Goal: Information Seeking & Learning: Learn about a topic

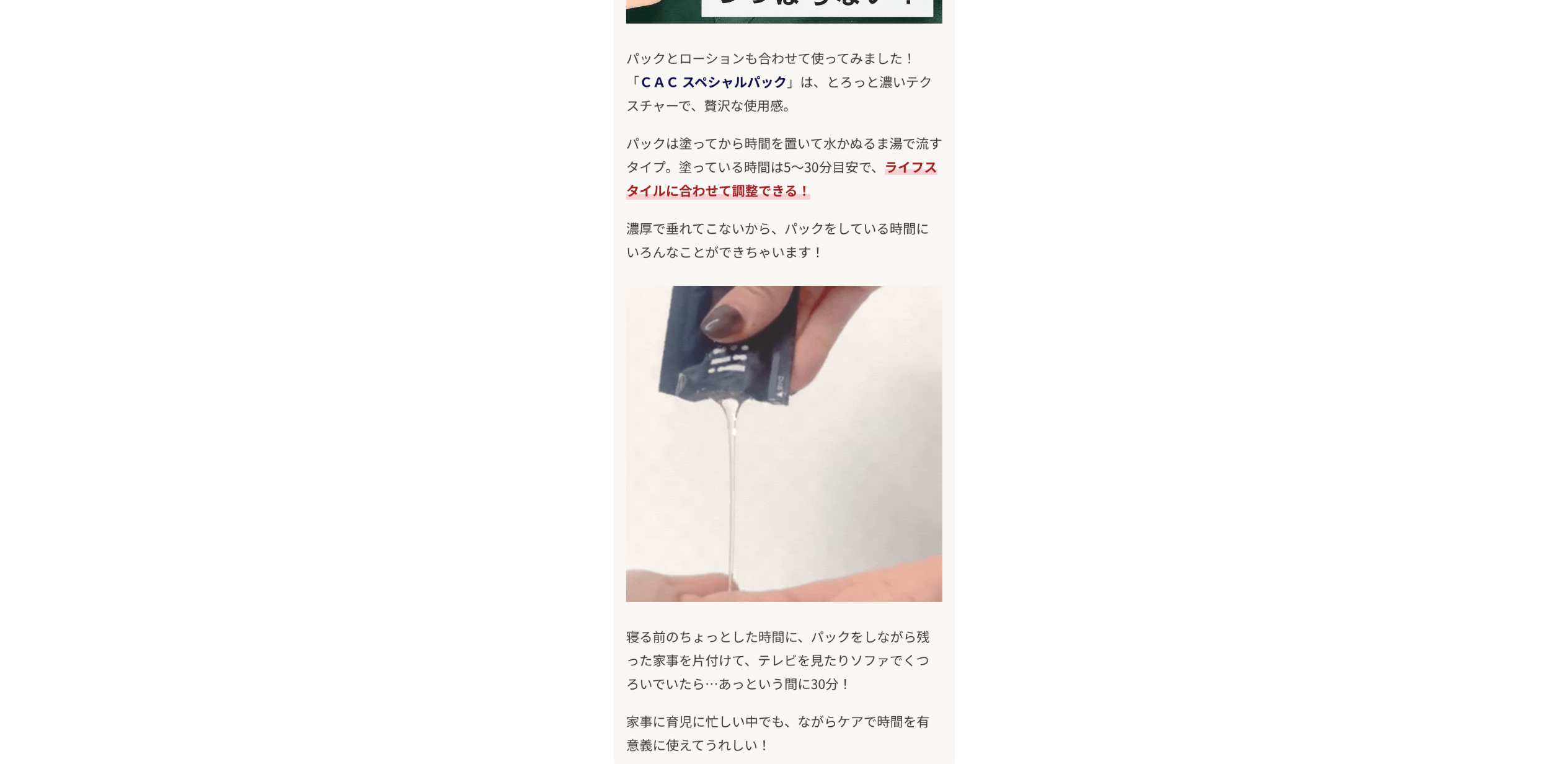
scroll to position [8511, 0]
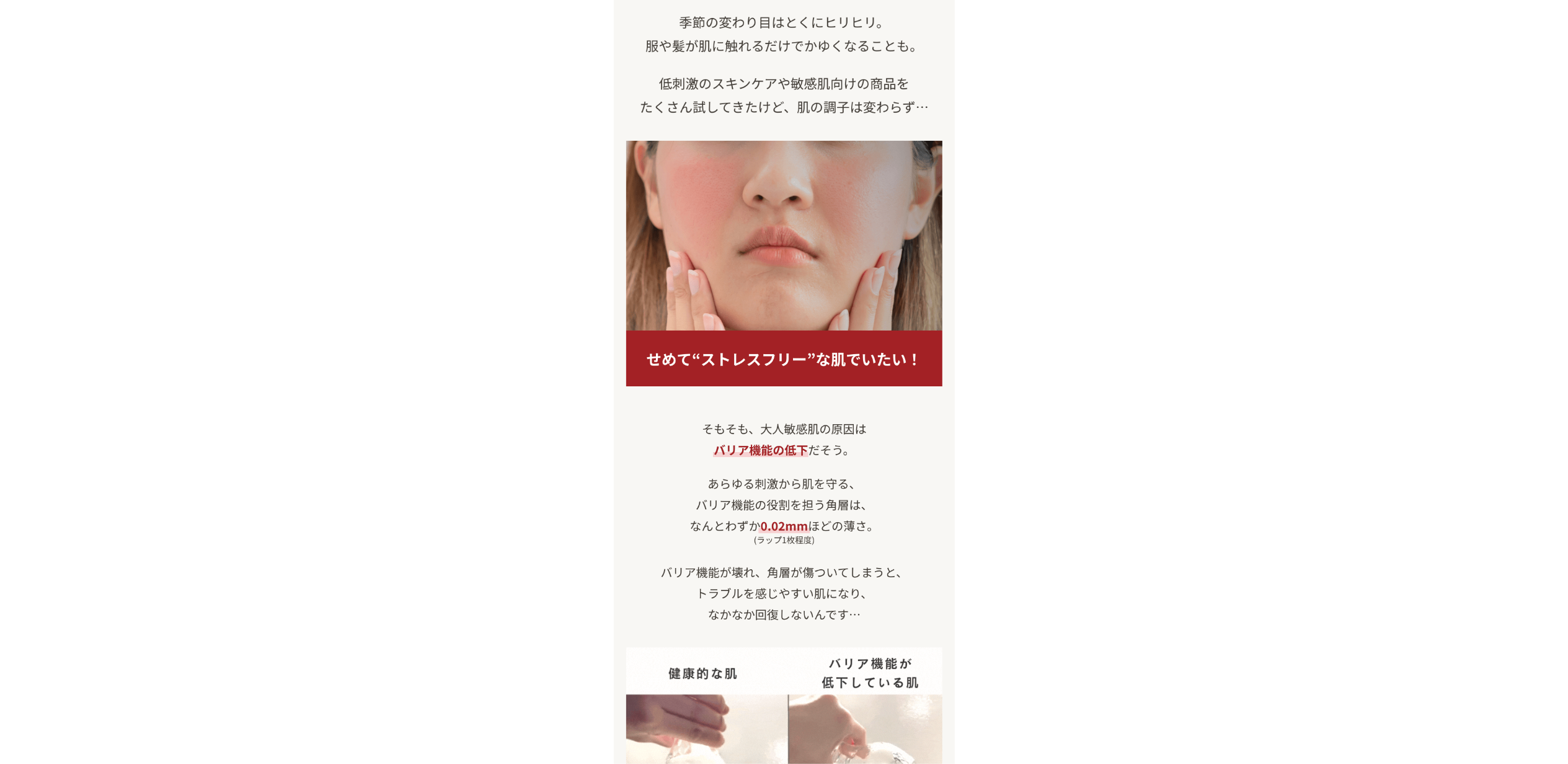
scroll to position [991, 0]
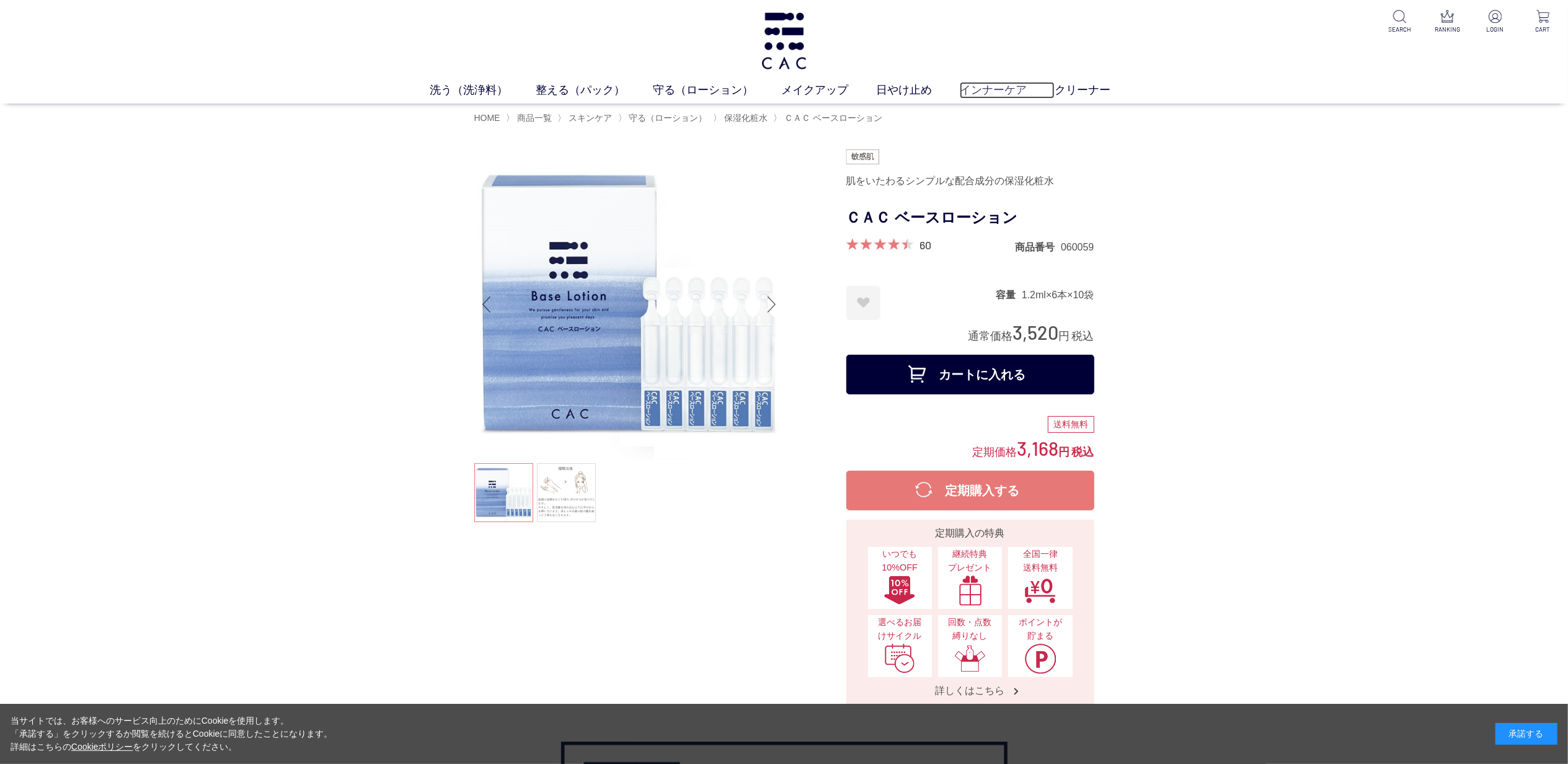
click at [1005, 93] on link "インナーケア" at bounding box center [1007, 90] width 95 height 17
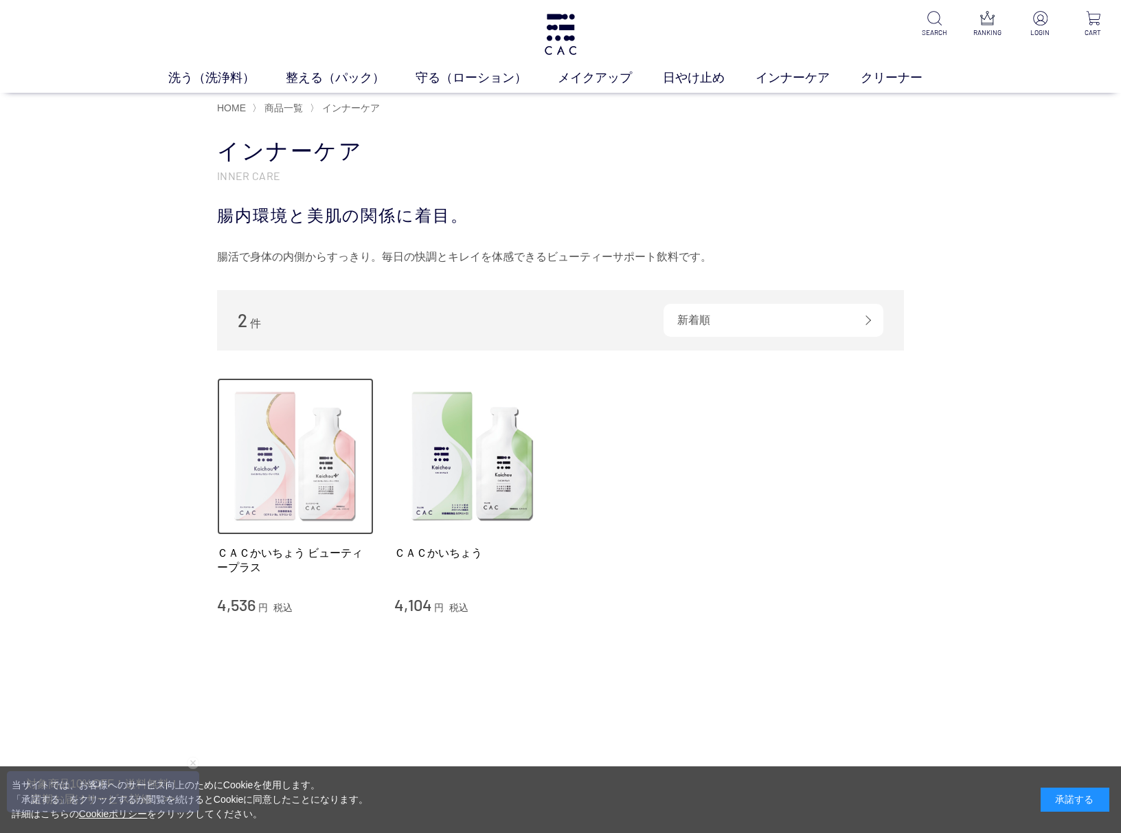
click at [320, 502] on img at bounding box center [295, 456] width 157 height 157
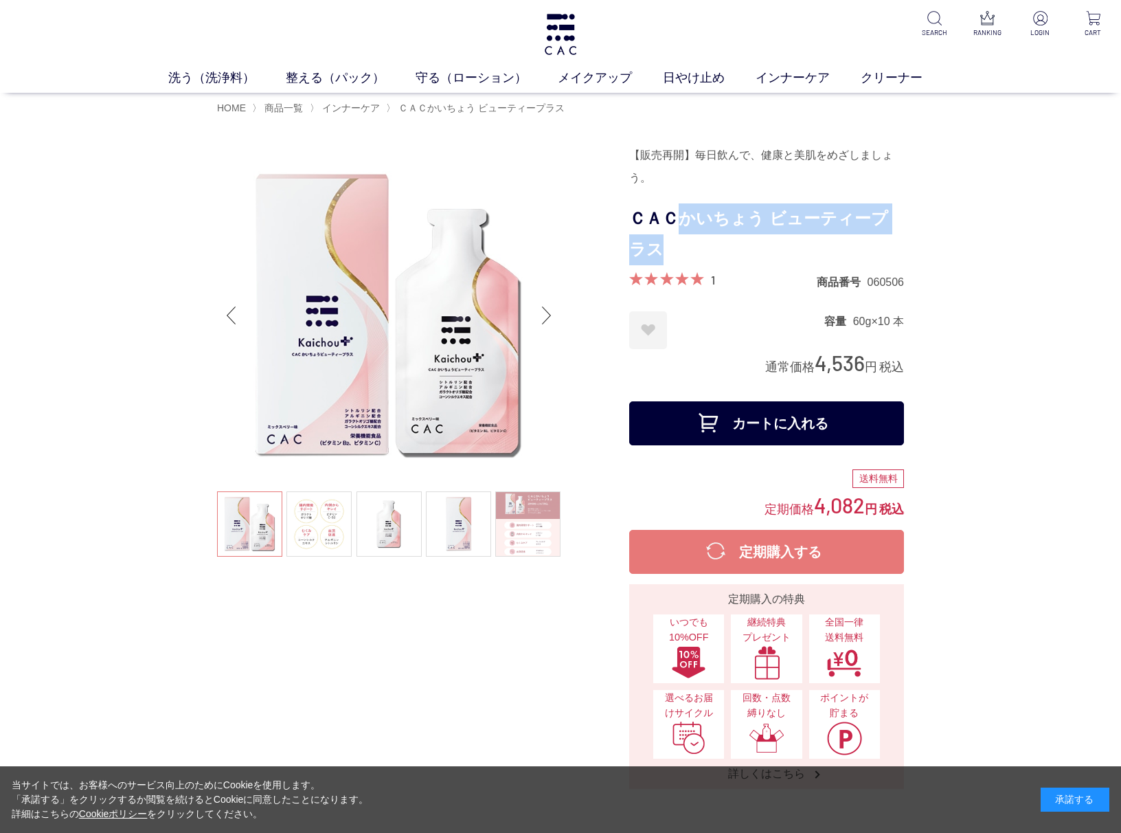
drag, startPoint x: 680, startPoint y: 215, endPoint x: 897, endPoint y: 237, distance: 218.2
click at [897, 237] on h1 "ＣＡＣかいちょう ビューティープラス" at bounding box center [766, 234] width 275 height 62
copy h1 "かいちょう ビューティープラス"
click at [312, 507] on link at bounding box center [319, 523] width 65 height 65
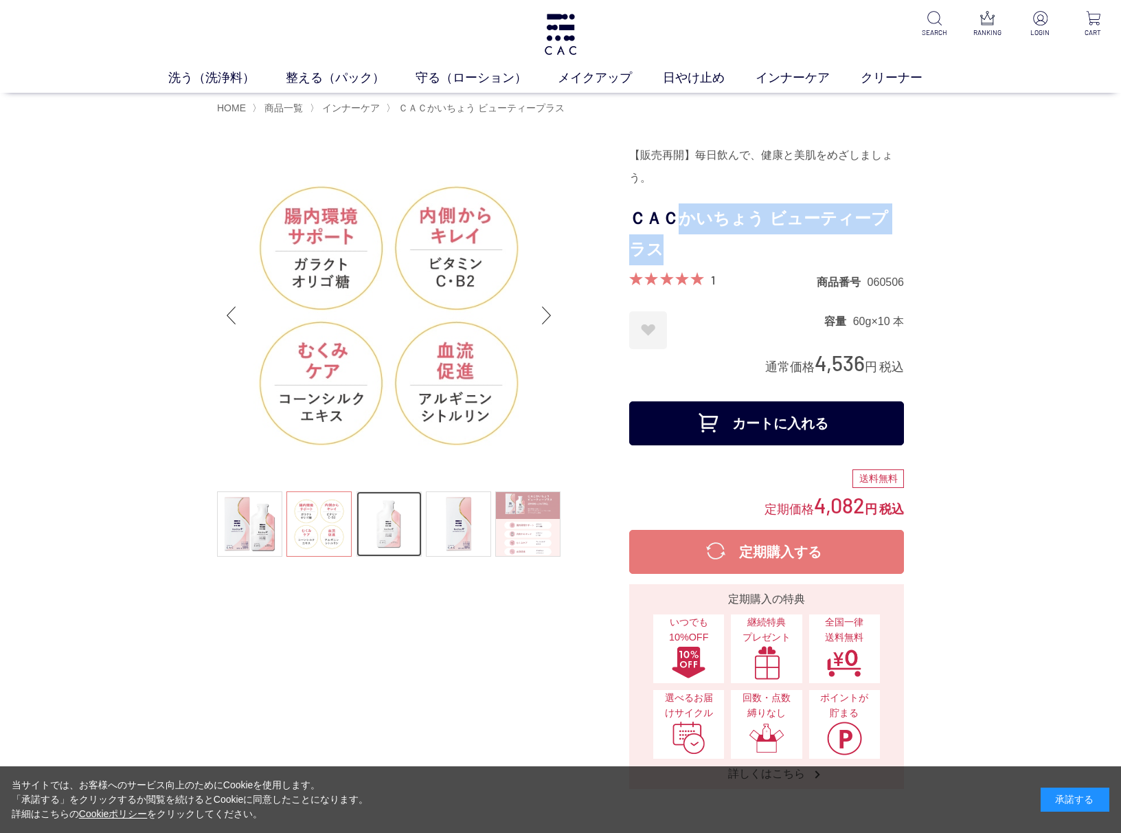
click at [361, 515] on link at bounding box center [389, 523] width 65 height 65
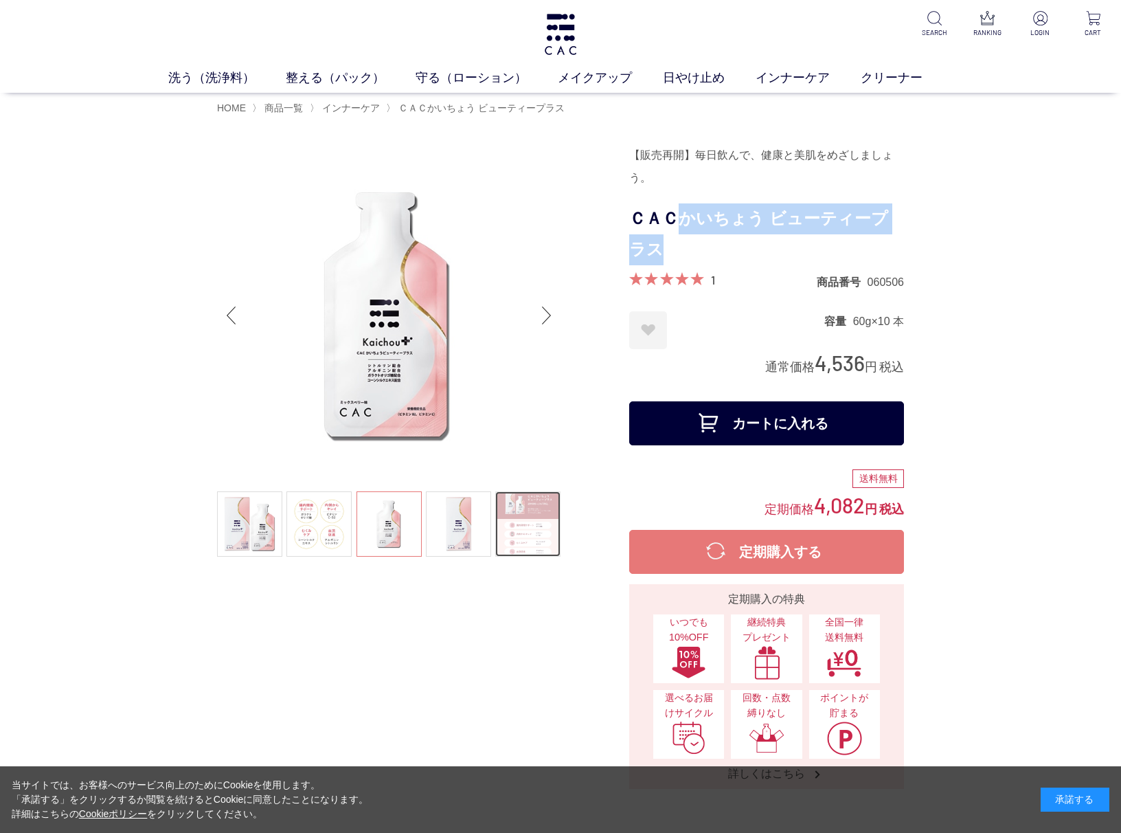
click at [526, 526] on link at bounding box center [527, 523] width 65 height 65
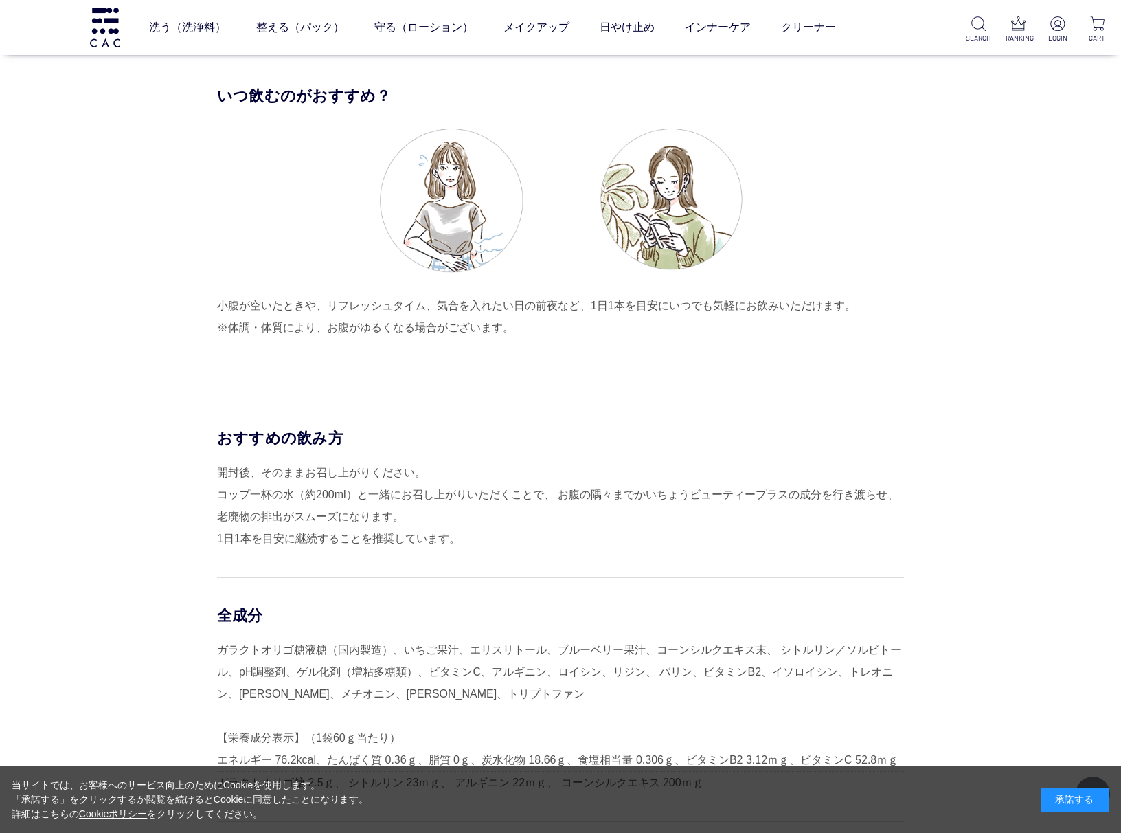
scroll to position [4031, 0]
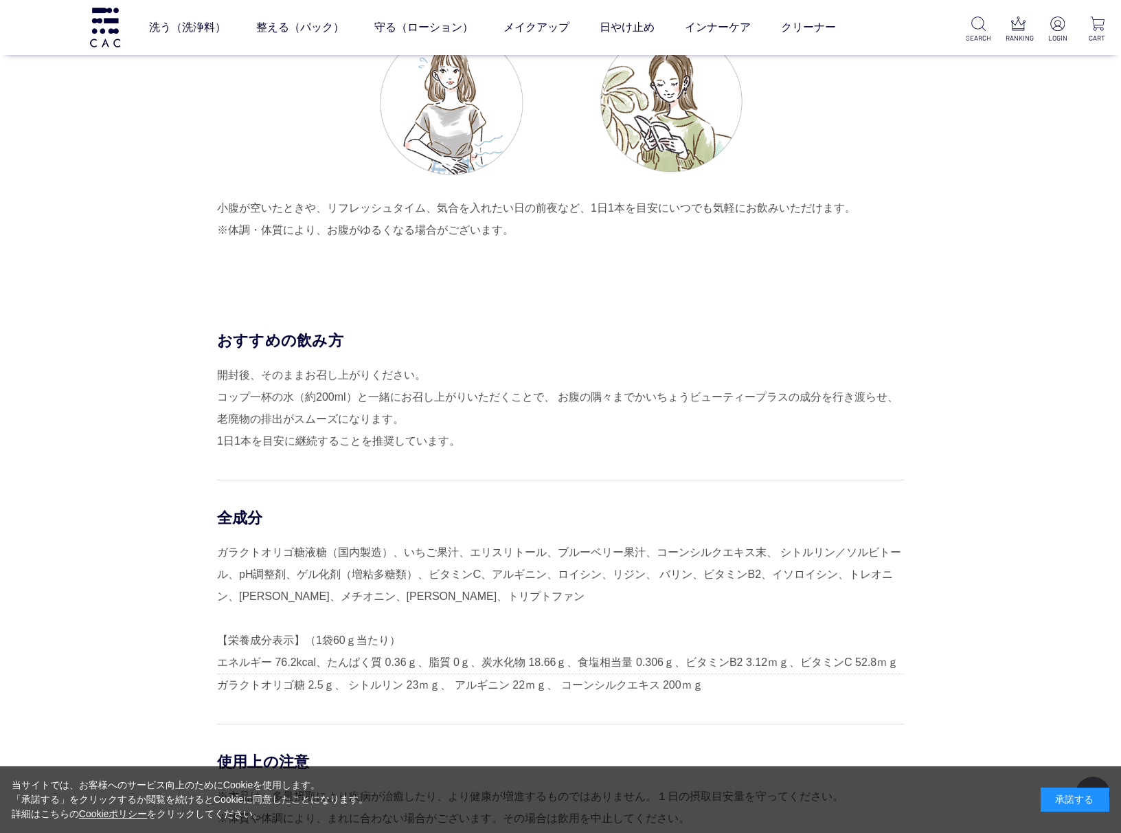
drag, startPoint x: 221, startPoint y: 337, endPoint x: 493, endPoint y: 452, distance: 295.6
click at [493, 452] on div "おすすめの飲み方 開封後、そのままお召し上がりください。 コップ一杯の水（約200ml）と一緒にお召し上がりいただくことで、 お腹の隅々までかいちょうビューテ…" at bounding box center [560, 392] width 687 height 122
copy div "おすすめの飲み方 開封後、そのままお召し上がりください。 コップ一杯の水（約200ml）と一緒にお召し上がりいただくことで、 お腹の隅々までかいちょうビューテ…"
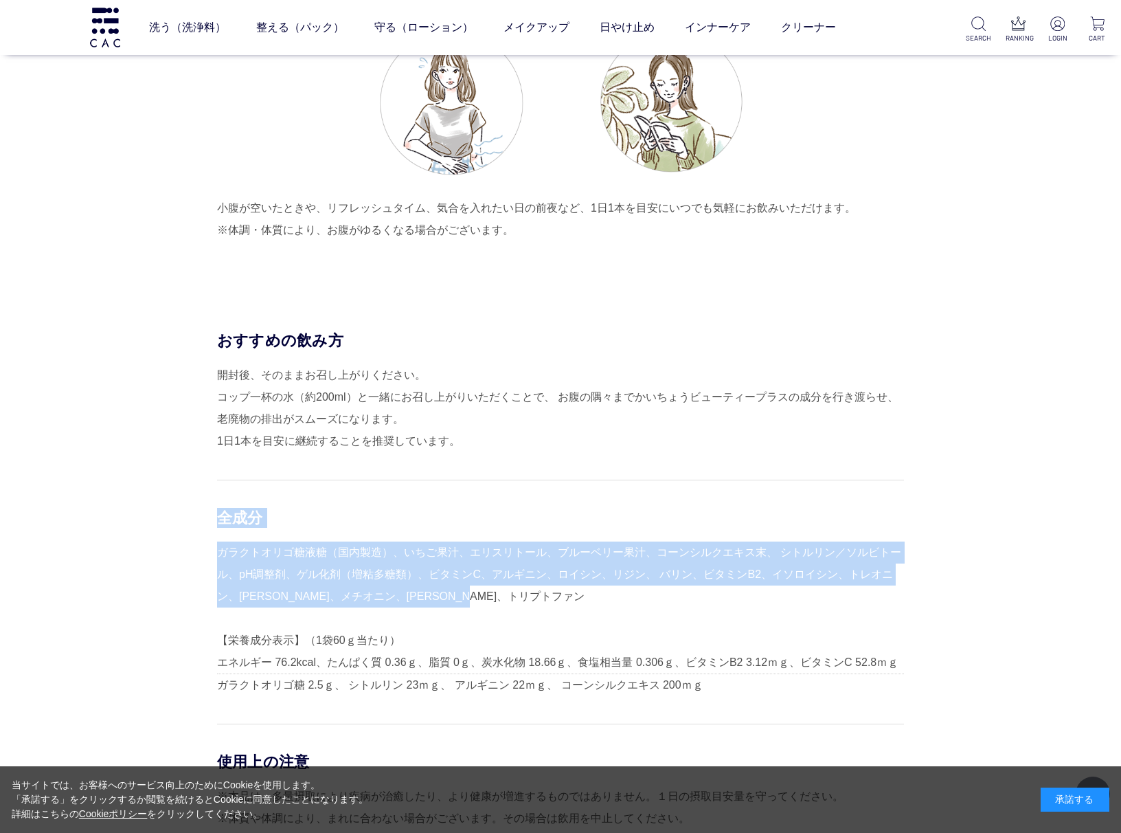
drag, startPoint x: 221, startPoint y: 521, endPoint x: 525, endPoint y: 605, distance: 315.9
click at [525, 605] on div "全成分 ガラクトオリゴ糖液糖（国内製造）、いちご果汁、エリスリトール、ブルーベリー果汁、コーンシルクエキス末、 シトルリン／ソルビトール、pH調整剤、ゲル化剤…" at bounding box center [560, 588] width 687 height 216
copy div "全成分 ガラクトオリゴ糖液糖（国内製造）、いちご果汁、エリスリトール、ブルーベリー果汁、コーンシルクエキス末、 シトルリン／ソルビトール、pH調整剤、ゲル化剤…"
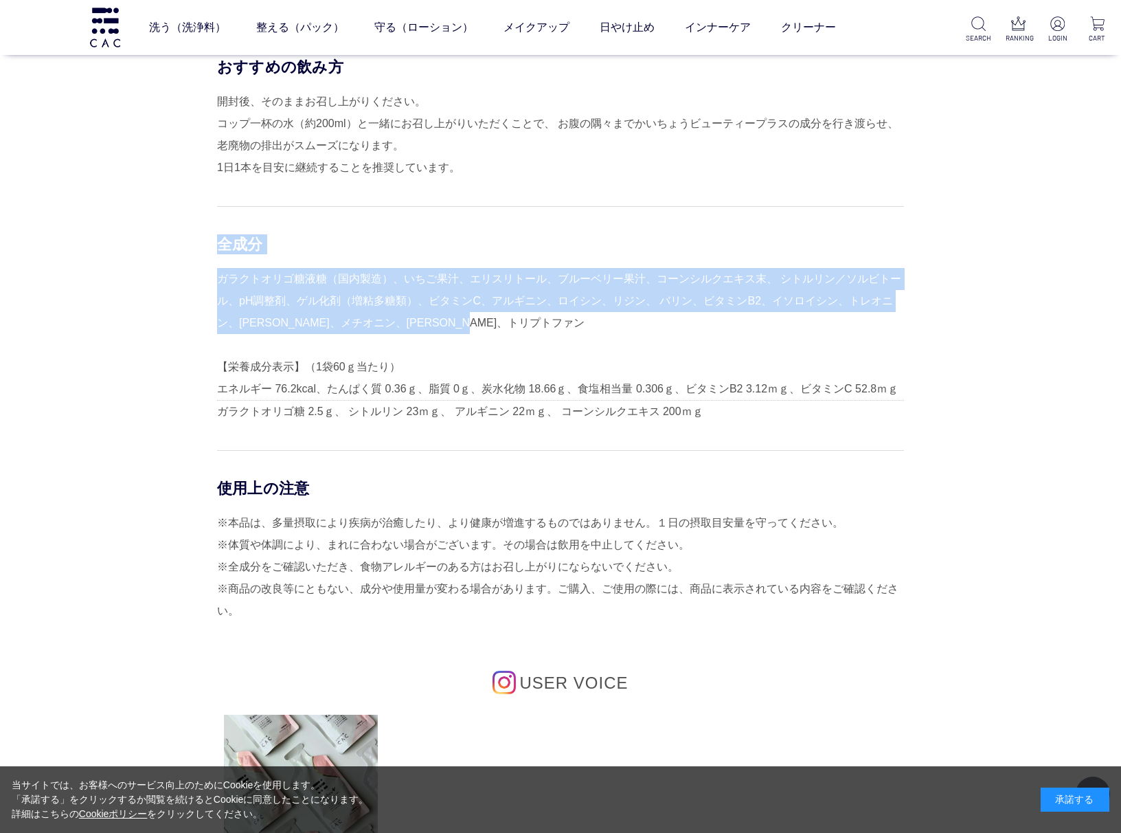
scroll to position [4305, 0]
drag, startPoint x: 221, startPoint y: 486, endPoint x: 282, endPoint y: 614, distance: 141.1
click at [282, 614] on div "使用上の注意 ※本品は、多量摂取により疾病が治癒したり、より健康が増進するものではありません。１日の摂取目安量を守ってください。 ※体質や体調により、まれに合…" at bounding box center [560, 535] width 687 height 172
copy div "使用上の注意 ※本品は、多量摂取により疾病が治癒したり、より健康が増進するものではありません。１日の摂取目安量を守ってください。 ※体質や体調により、まれに合…"
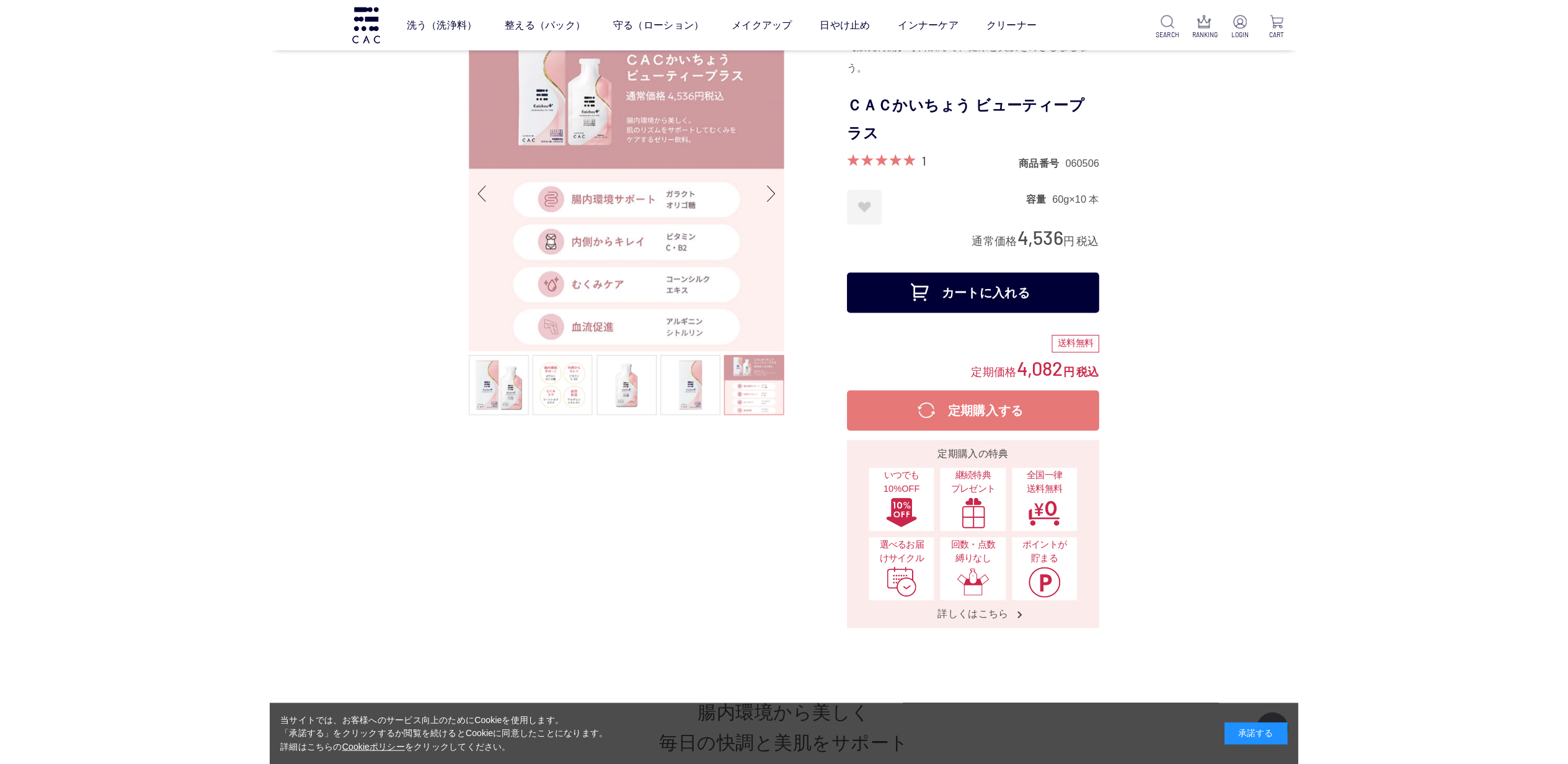
scroll to position [0, 0]
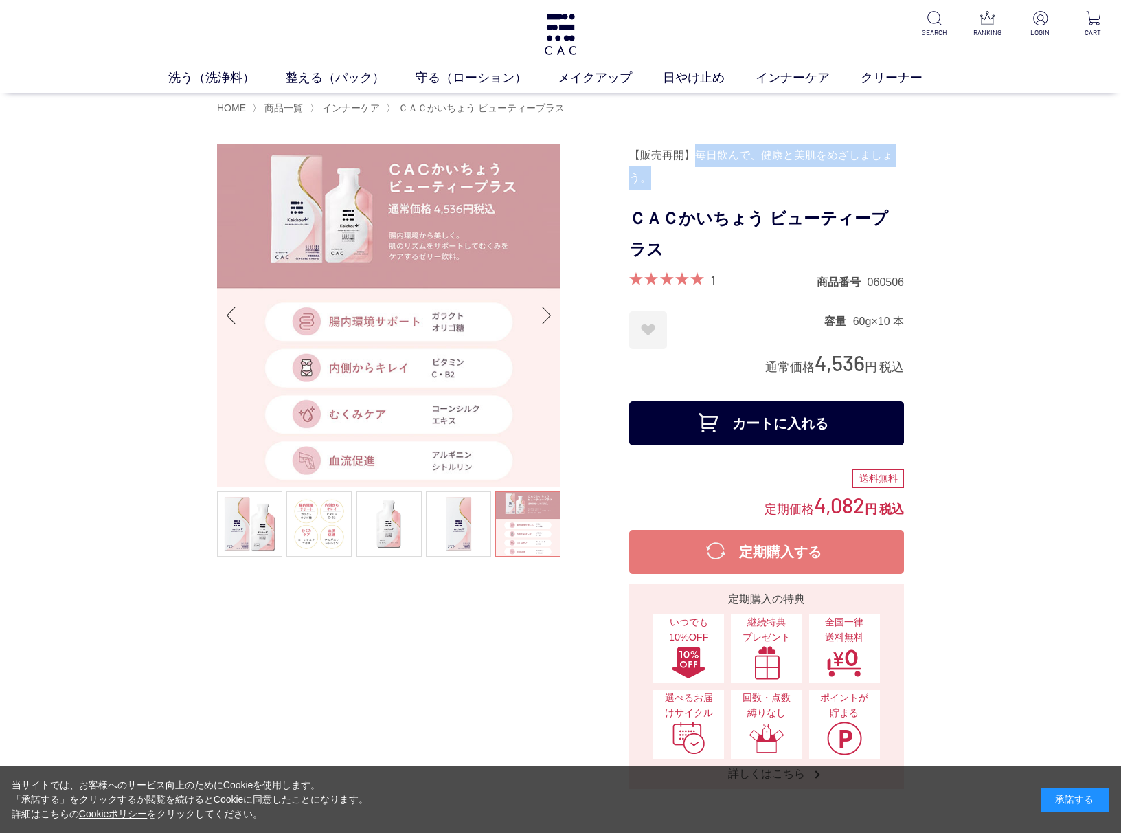
drag, startPoint x: 701, startPoint y: 149, endPoint x: 911, endPoint y: 172, distance: 211.5
copy div "毎日飲んで、健康と美肌をめざしましょう。"
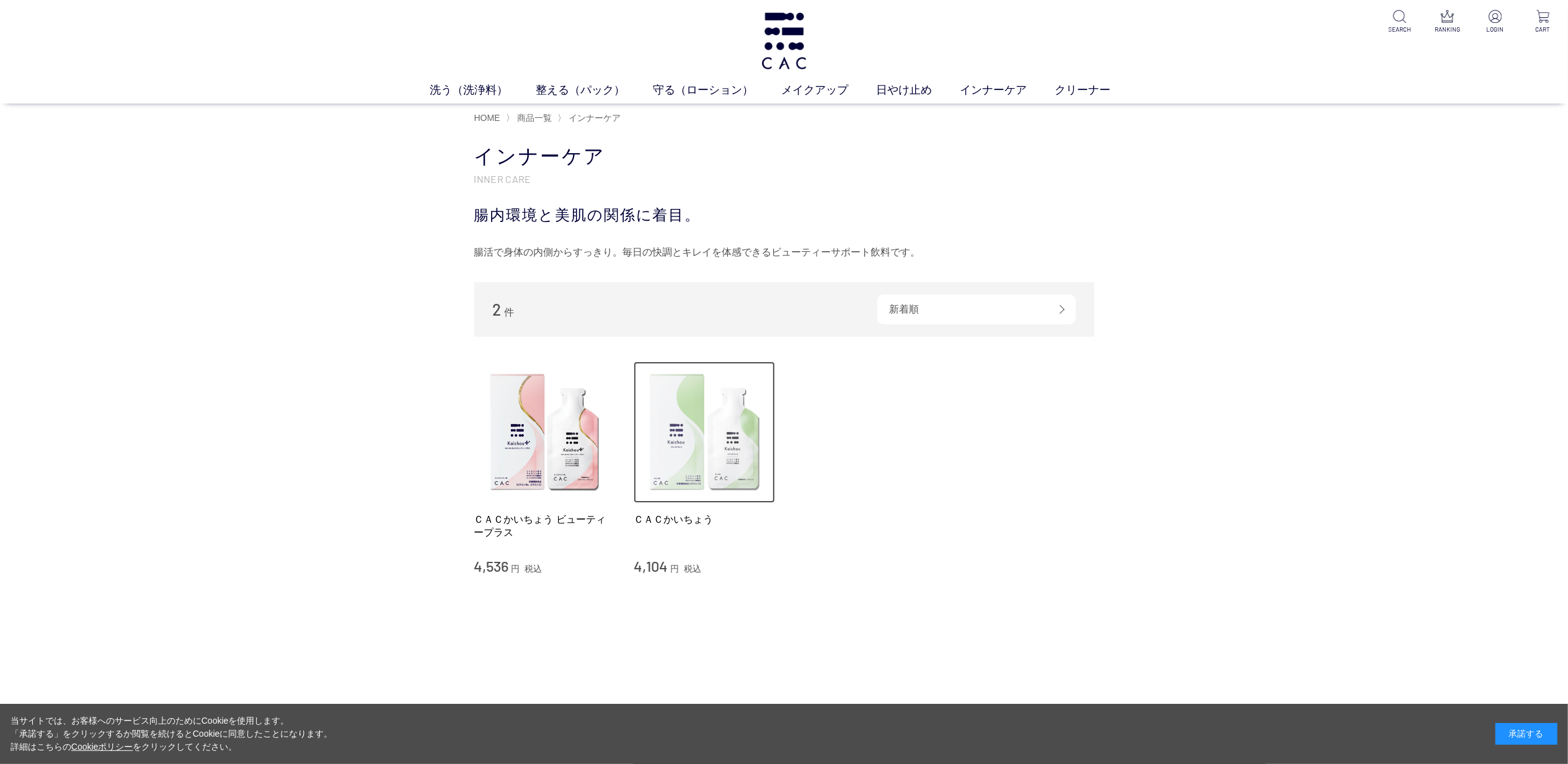
click at [707, 468] on img at bounding box center [704, 432] width 142 height 142
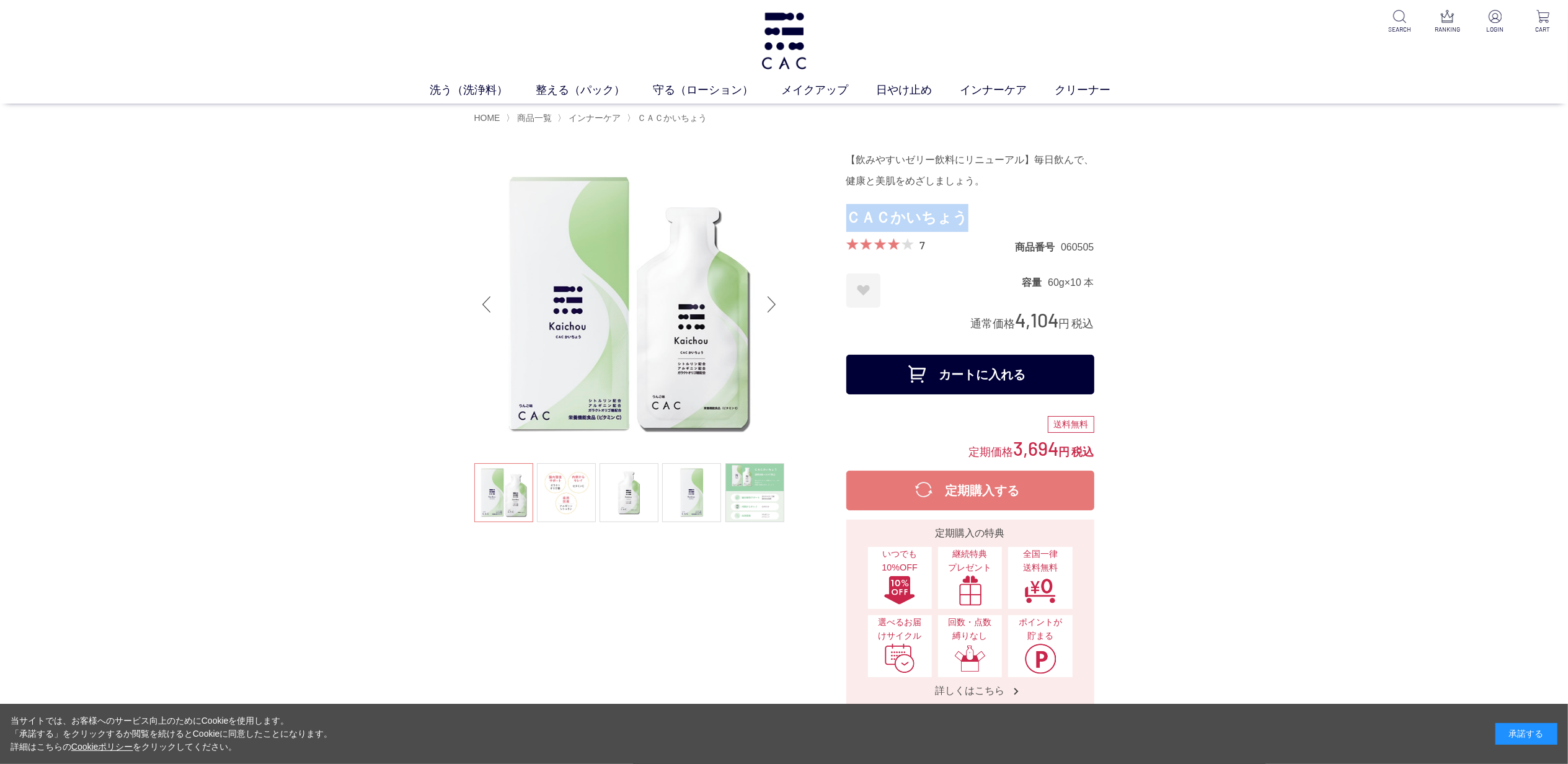
drag, startPoint x: 847, startPoint y: 219, endPoint x: 958, endPoint y: 221, distance: 111.0
click at [958, 221] on h1 "ＣＡＣかいちょう" at bounding box center [970, 217] width 248 height 28
copy h1 "ＣＡＣかいちょう"
click at [635, 494] on link at bounding box center [628, 492] width 59 height 59
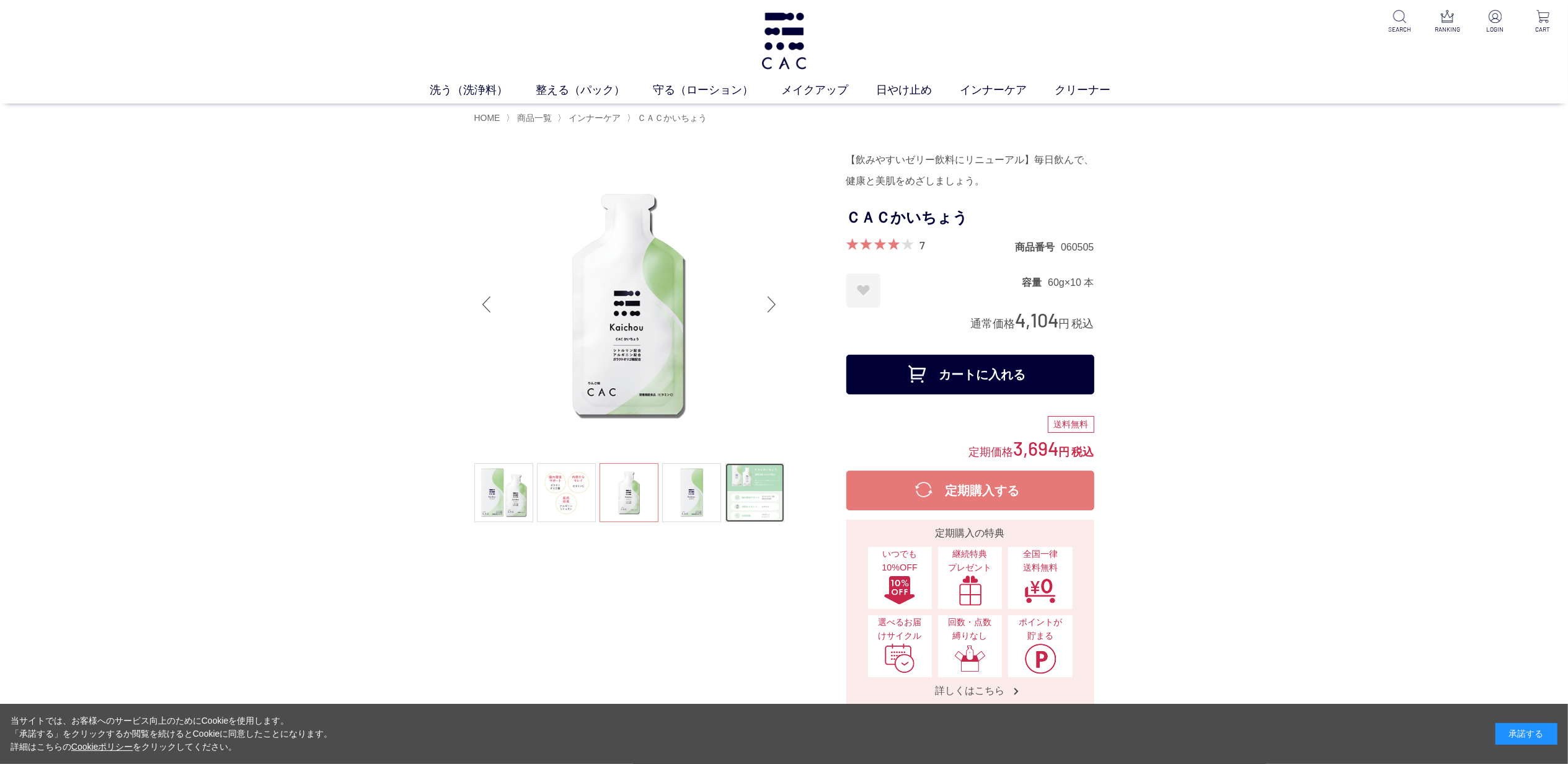
click at [739, 488] on link at bounding box center [754, 492] width 59 height 59
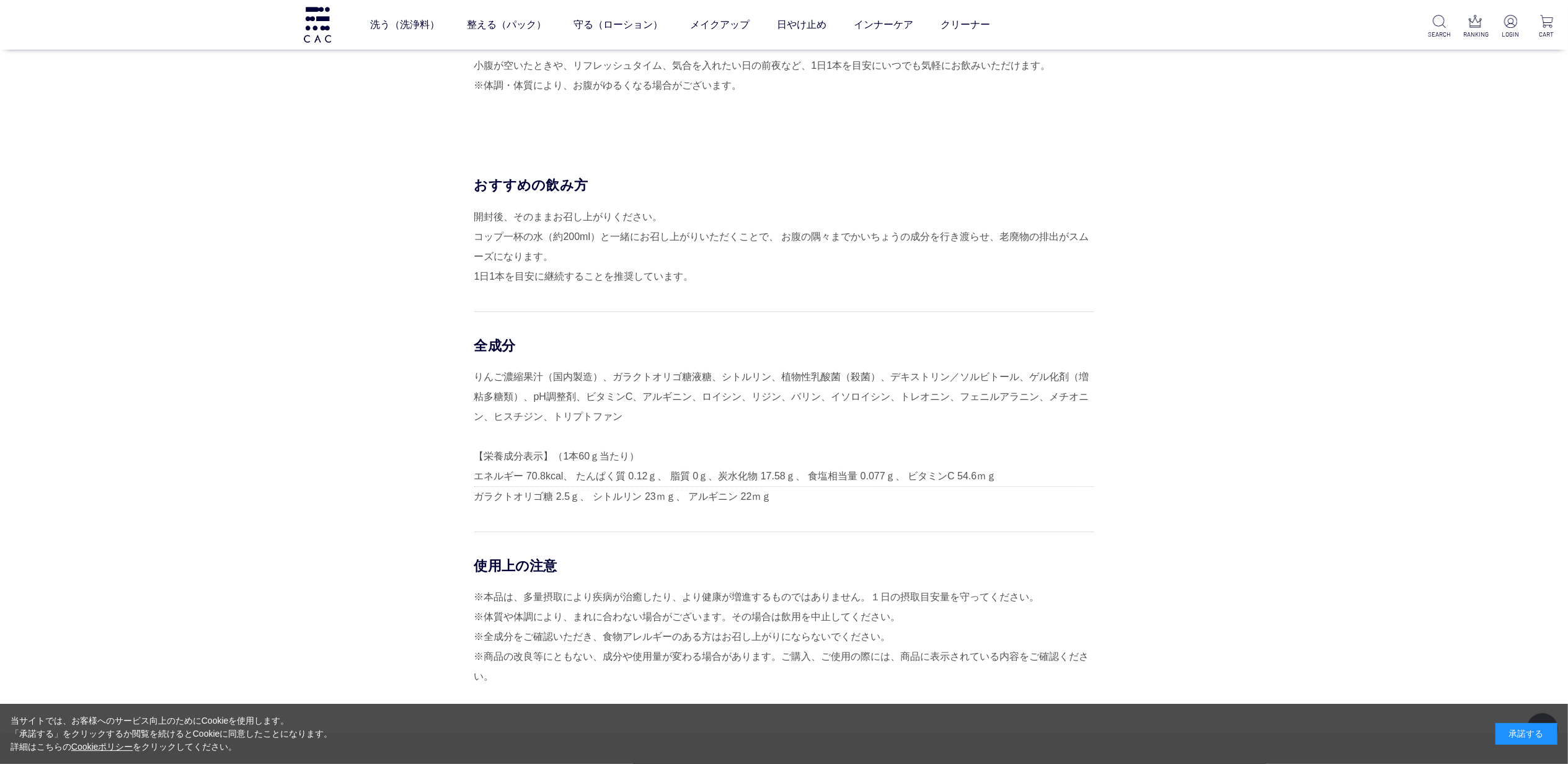
scroll to position [3388, 0]
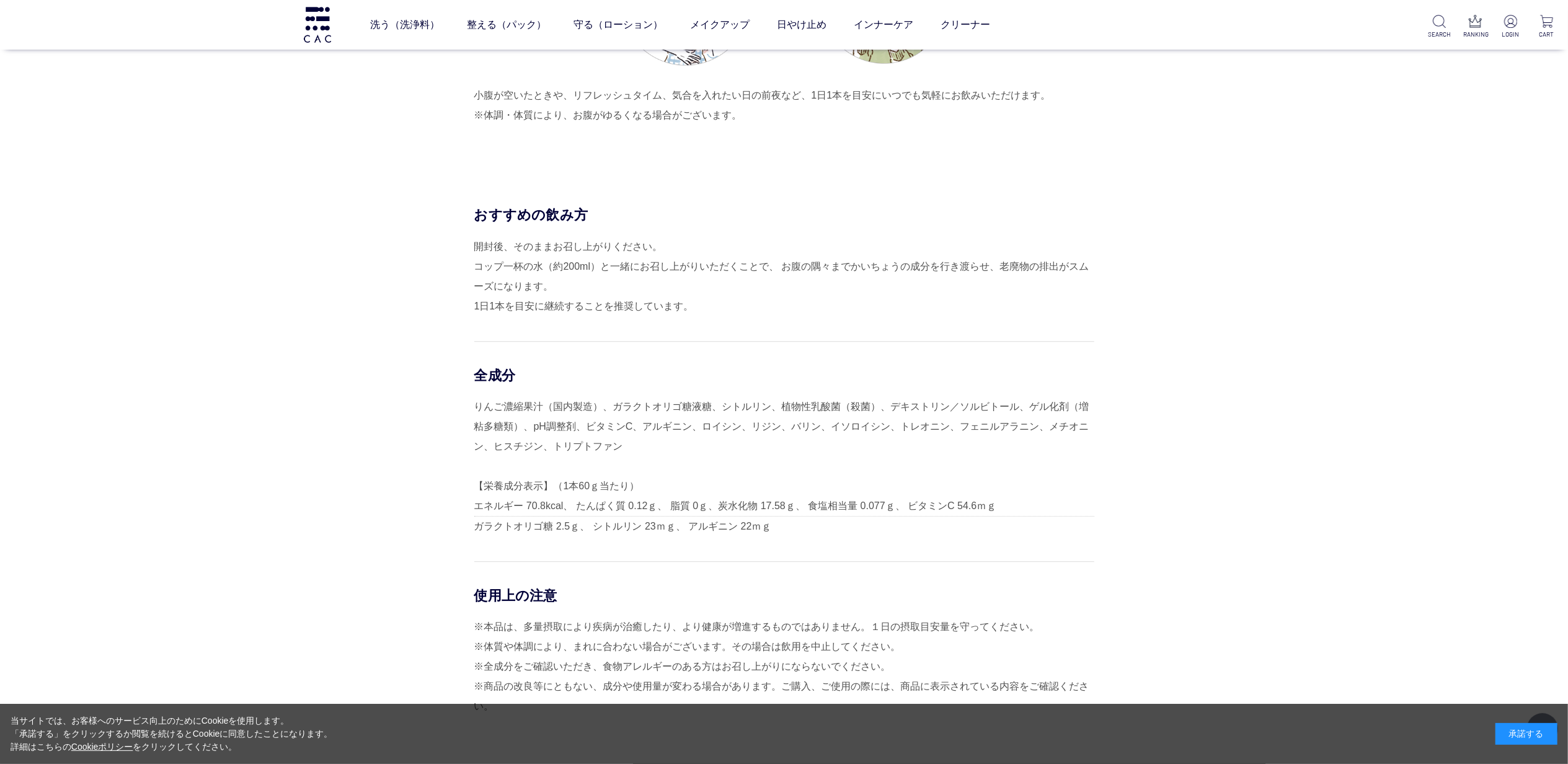
drag, startPoint x: 477, startPoint y: 233, endPoint x: 724, endPoint y: 326, distance: 263.9
click at [724, 316] on div "おすすめの飲み方 開封後、そのままお召し上がりください。 コップ一杯の水（約200ml）と一緒にお召し上がりいただくことで、 お腹の隅々までかいちょうの成分を…" at bounding box center [784, 261] width 620 height 110
copy div "おすすめの飲み方 開封後、そのままお召し上がりください。 コップ一杯の水（約200ml）と一緒にお召し上がりいただくことで、 お腹の隅々までかいちょうの成分を…"
drag, startPoint x: 476, startPoint y: 393, endPoint x: 792, endPoint y: 556, distance: 355.6
click at [792, 536] on div "全成分 りんご濃縮果汁（国内製造）、ガラクトオリゴ糖液糖、シトルリン、植物性乳酸菌（殺菌）、デキストリン／ソルビトール、ゲル化剤（増粘多糖類）、pH調整剤、ビ…" at bounding box center [784, 438] width 620 height 195
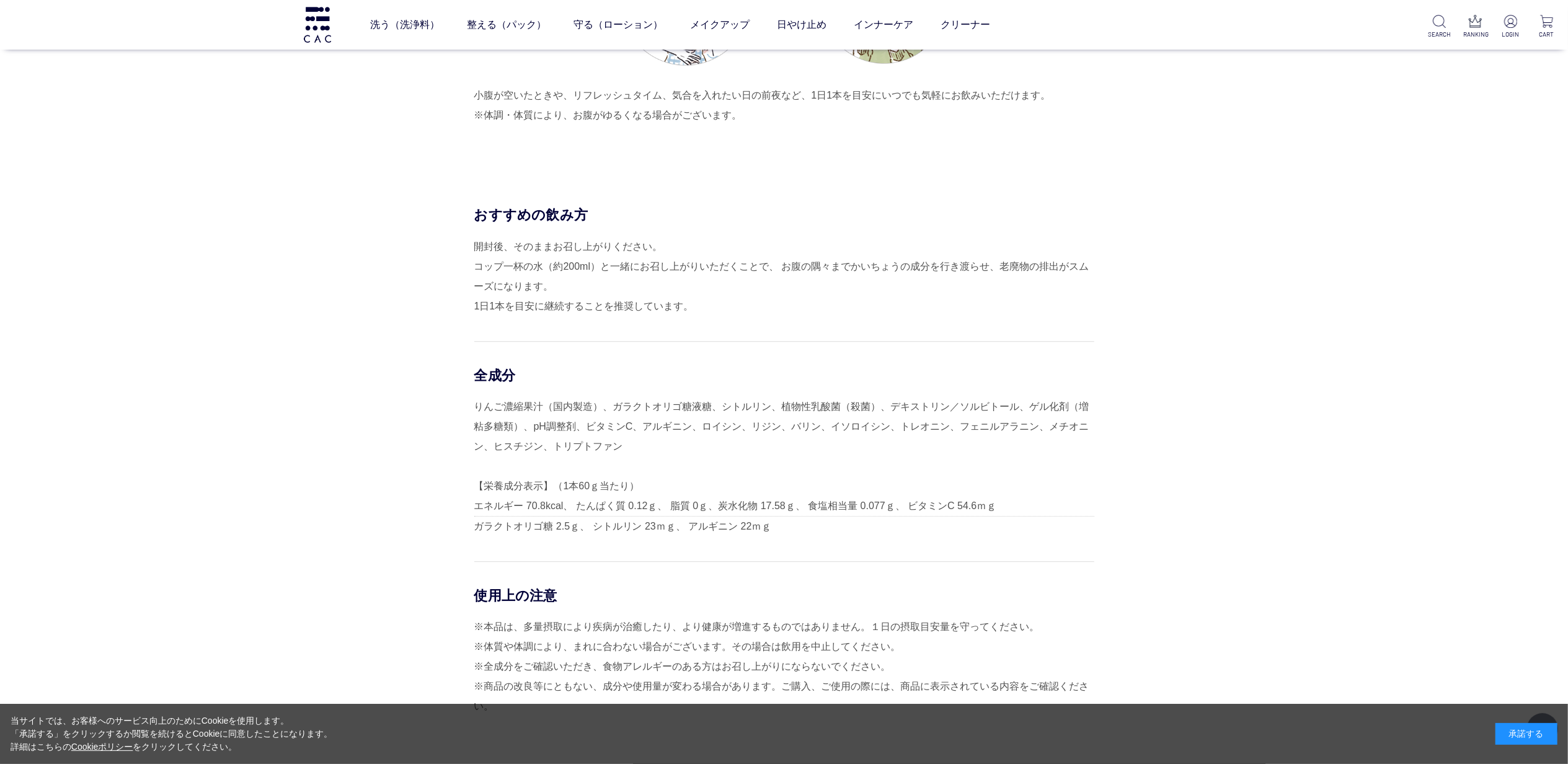
copy div "全成分 りんご濃縮果汁（国内製造）、ガラクトオリゴ糖液糖、シトルリン、植物性乳酸菌（殺菌）、デキストリン／ソルビトール、ゲル化剤（増粘多糖類）、pH調整剤、ビ…"
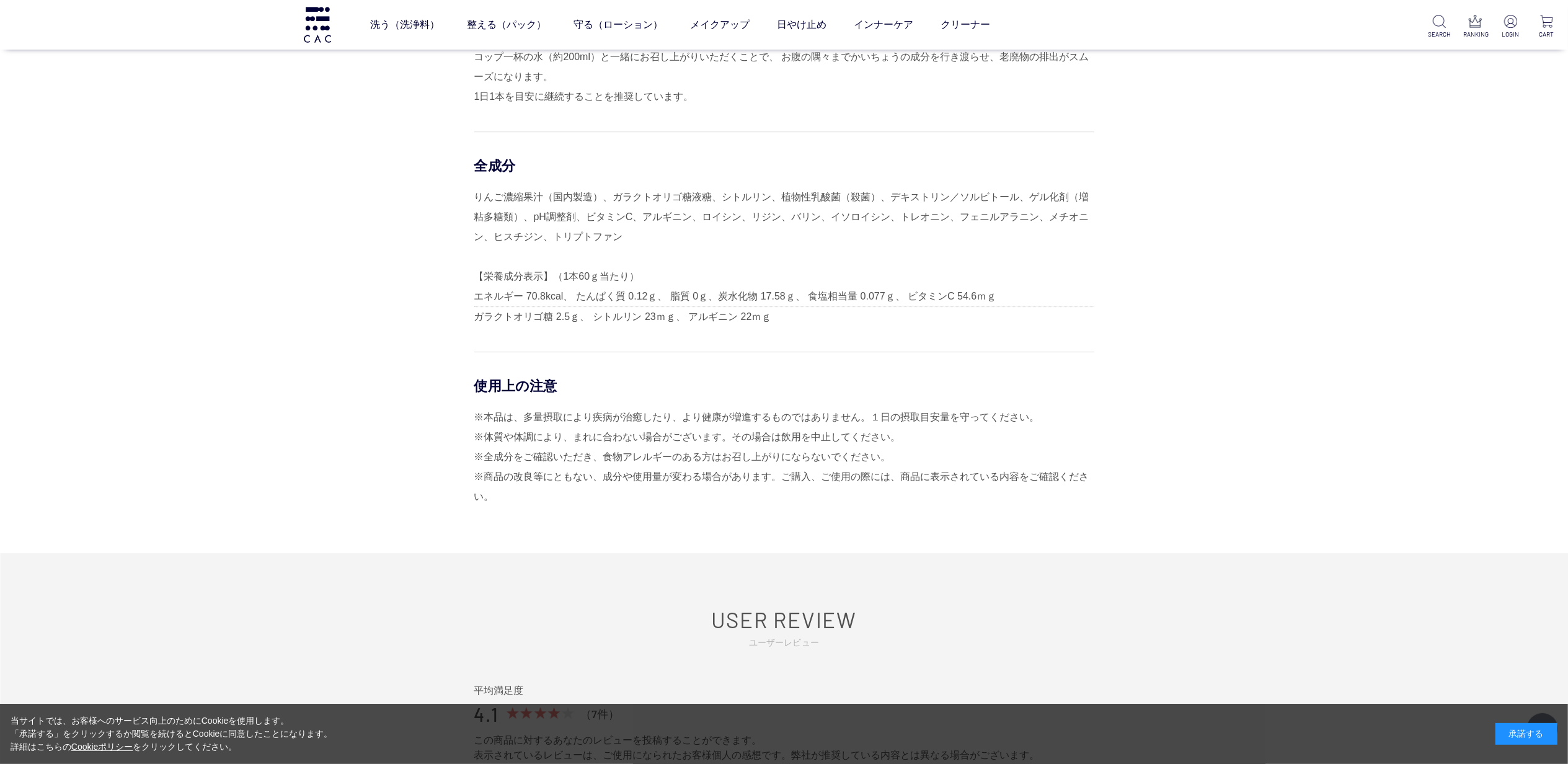
scroll to position [3636, 0]
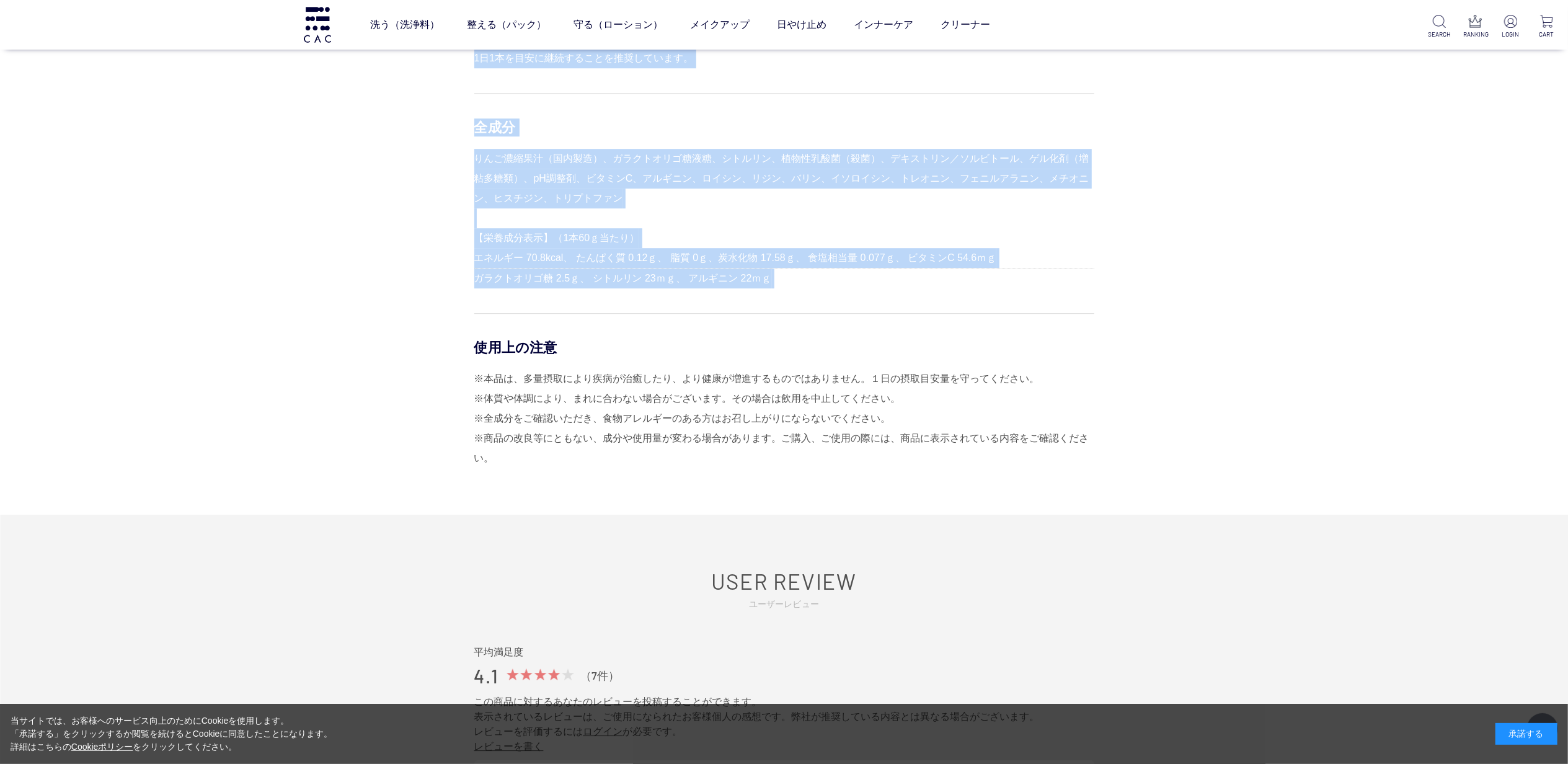
drag, startPoint x: 474, startPoint y: 370, endPoint x: 1059, endPoint y: 516, distance: 602.9
click at [1059, 514] on div "おすすめの飲み方 開封後、そのままお召し上がりください。 コップ一杯の水（約200ml）と一緒にお召し上がりいただくことで、 お腹の隅々までかいちょうの成分を…" at bounding box center [784, 235] width 620 height 557
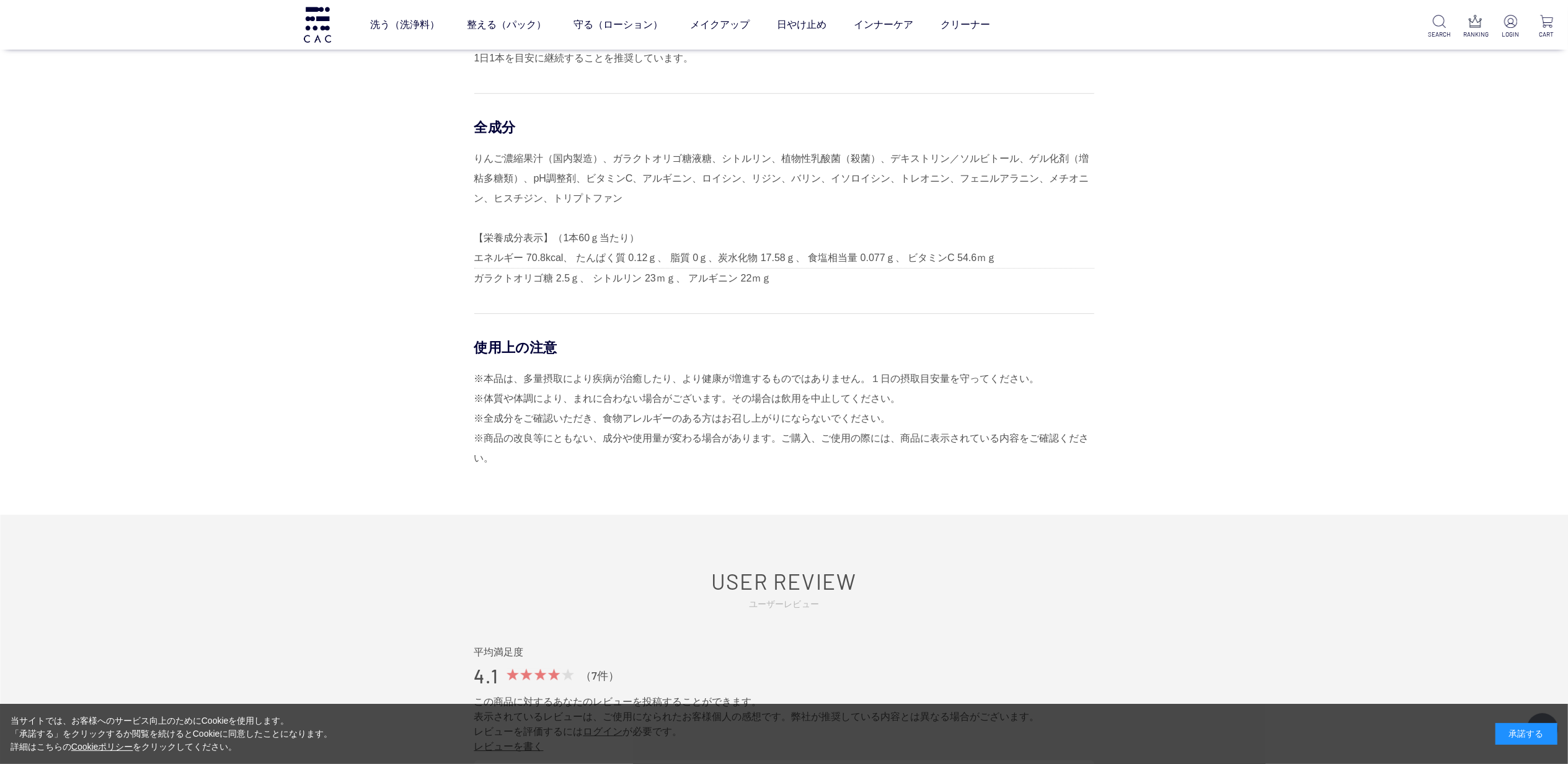
click at [475, 377] on div "おすすめの飲み方 開封後、そのままお召し上がりください。 コップ一杯の水（約200ml）と一緒にお召し上がりいただくことで、 お腹の隅々までかいちょうの成分を…" at bounding box center [784, 235] width 620 height 557
drag, startPoint x: 478, startPoint y: 370, endPoint x: 544, endPoint y: 480, distance: 128.3
click at [544, 468] on div "使用上の注意 ※本品は、多量摂取により疾病が治癒したり、より健康が増進するものではありません。１日の摂取目安量を守ってください。 ※体質や体調により、まれに合…" at bounding box center [784, 391] width 620 height 155
copy div "使用上の注意 ※本品は、多量摂取により疾病が治癒したり、より健康が増進するものではありません。１日の摂取目安量を守ってください。 ※体質や体調により、まれに合…"
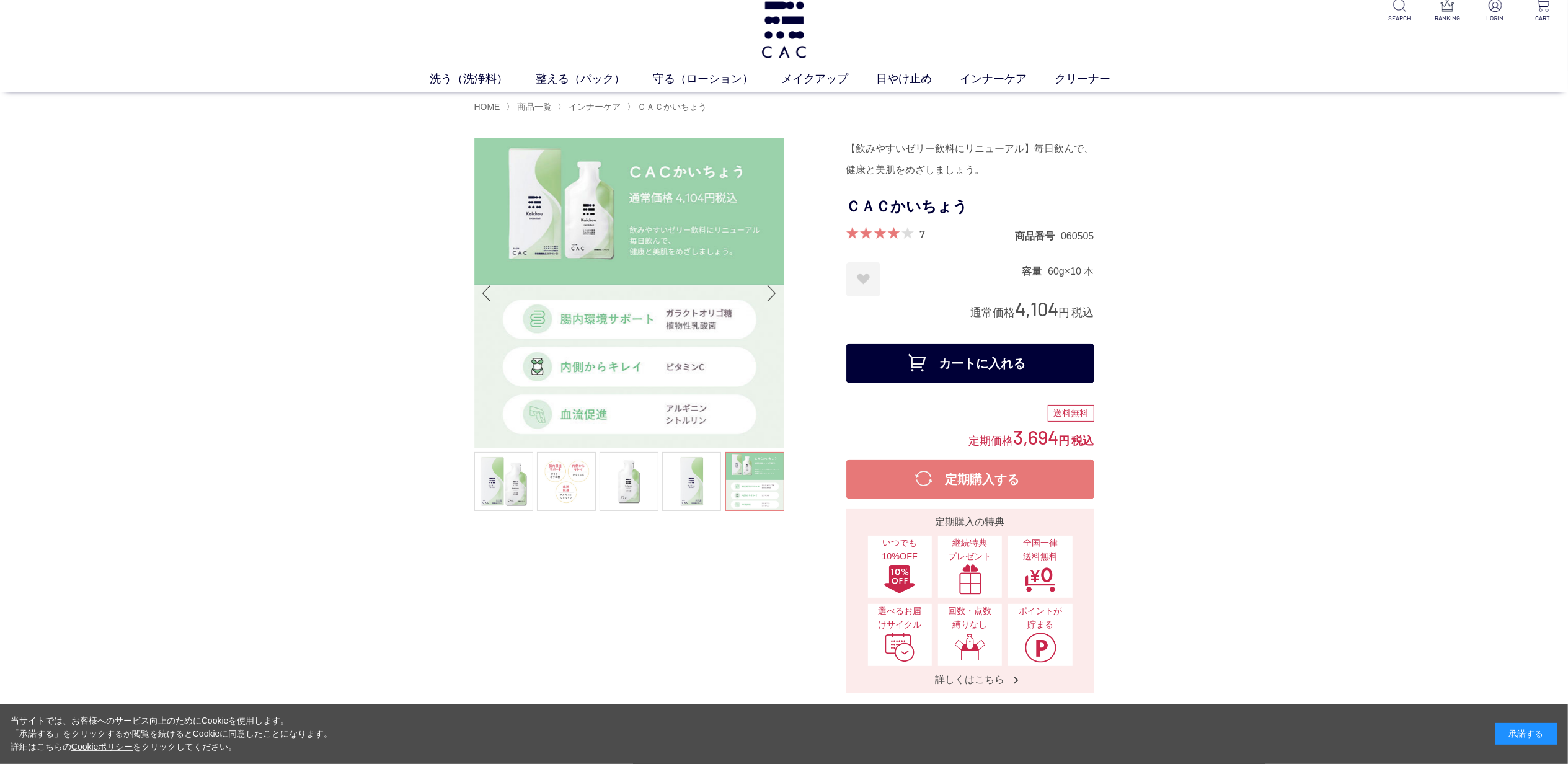
scroll to position [0, 0]
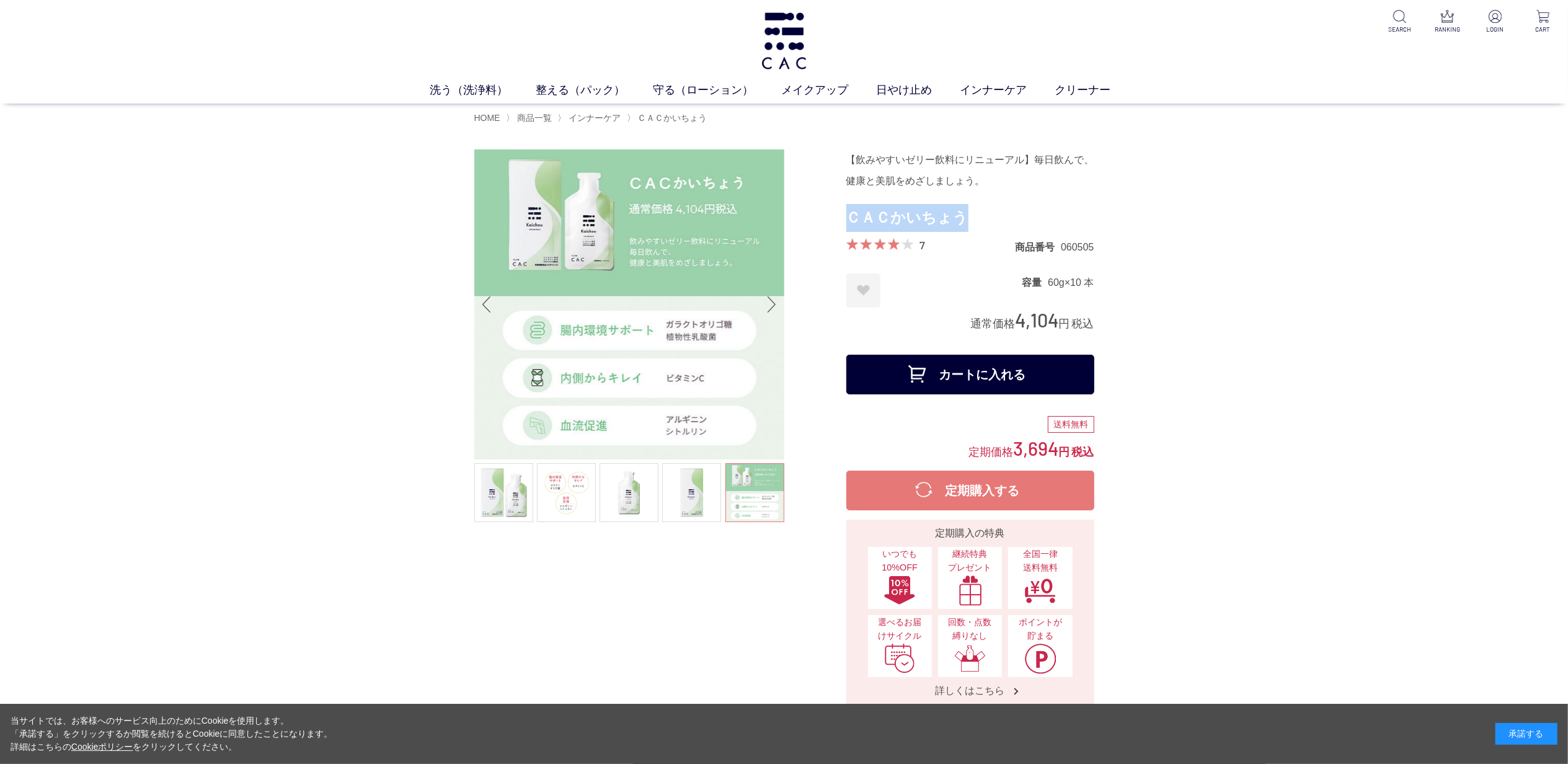
drag, startPoint x: 849, startPoint y: 216, endPoint x: 961, endPoint y: 216, distance: 112.0
click at [961, 216] on h1 "ＣＡＣかいちょう" at bounding box center [970, 217] width 248 height 28
copy h1 "ＣＡＣかいちょう"
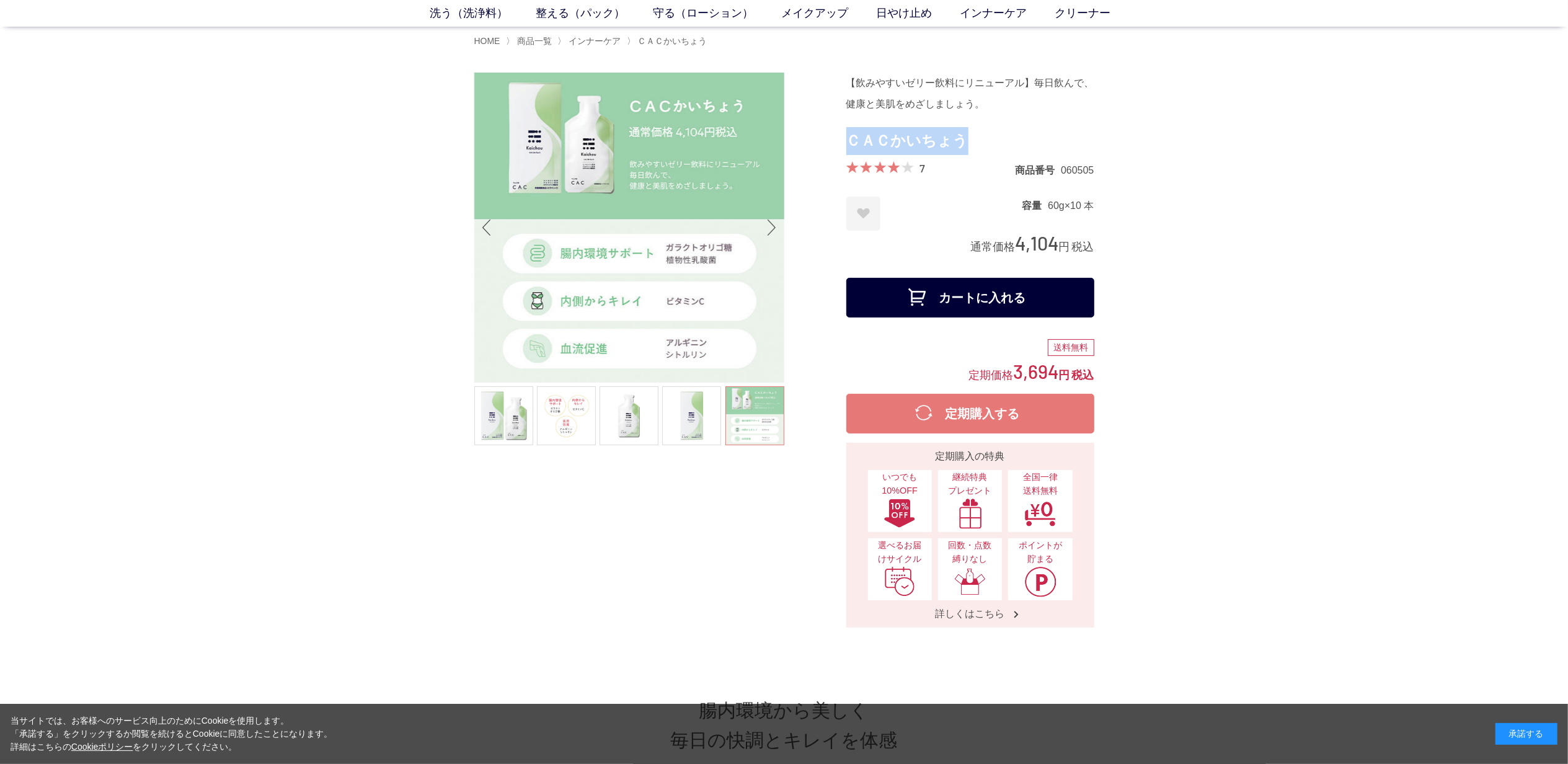
scroll to position [165, 0]
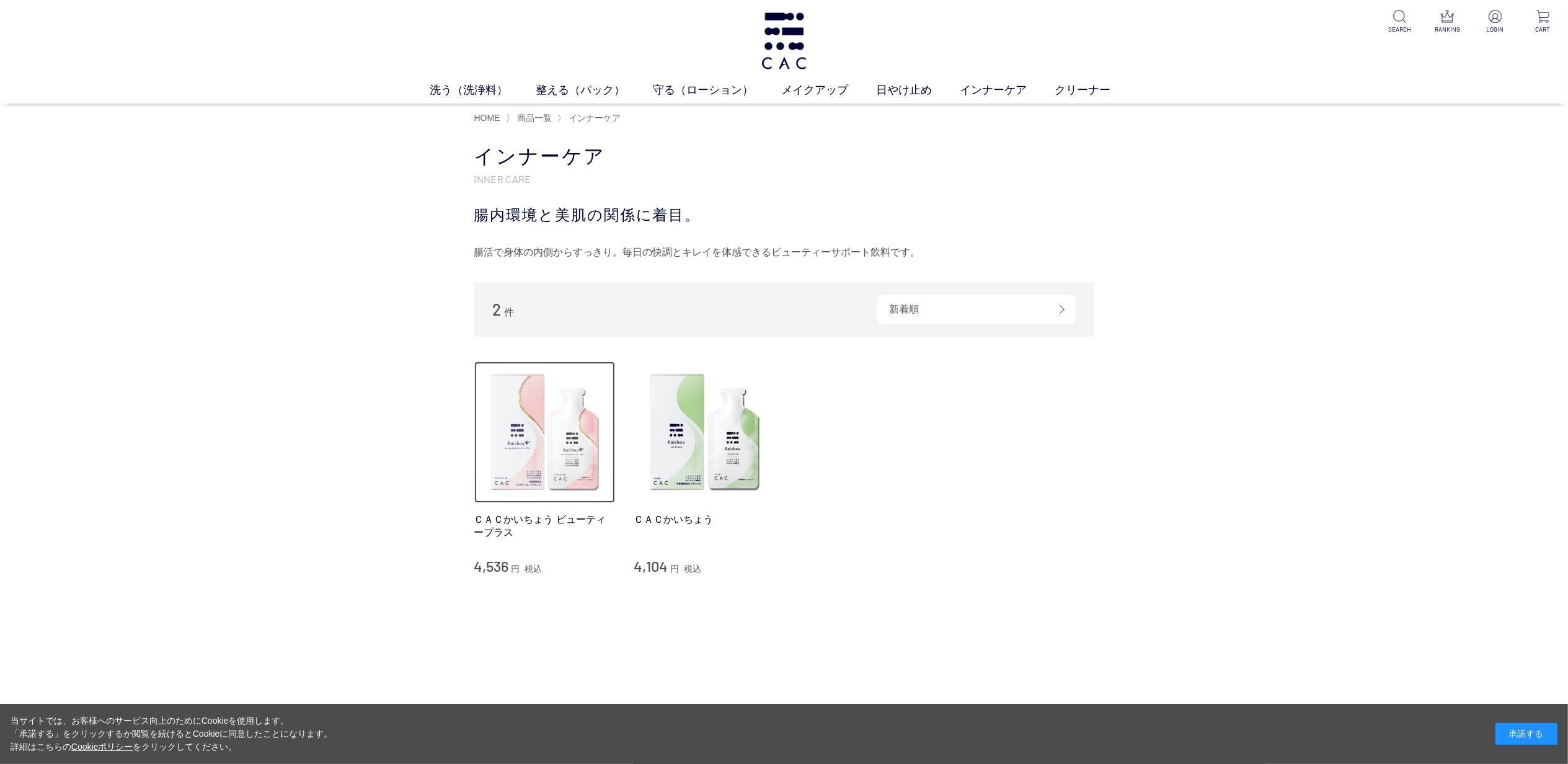
click at [584, 422] on img at bounding box center [545, 432] width 142 height 142
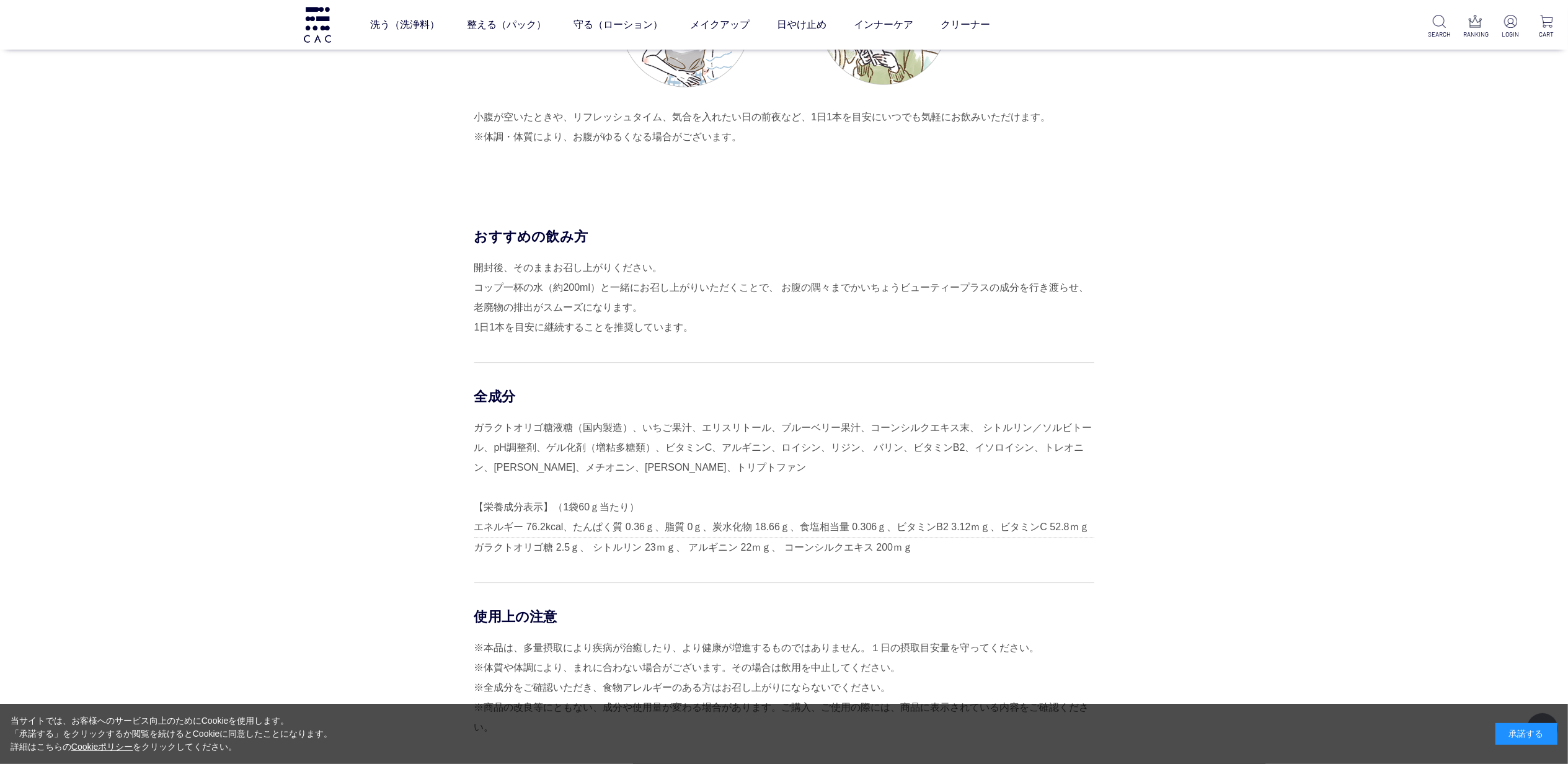
scroll to position [3801, 0]
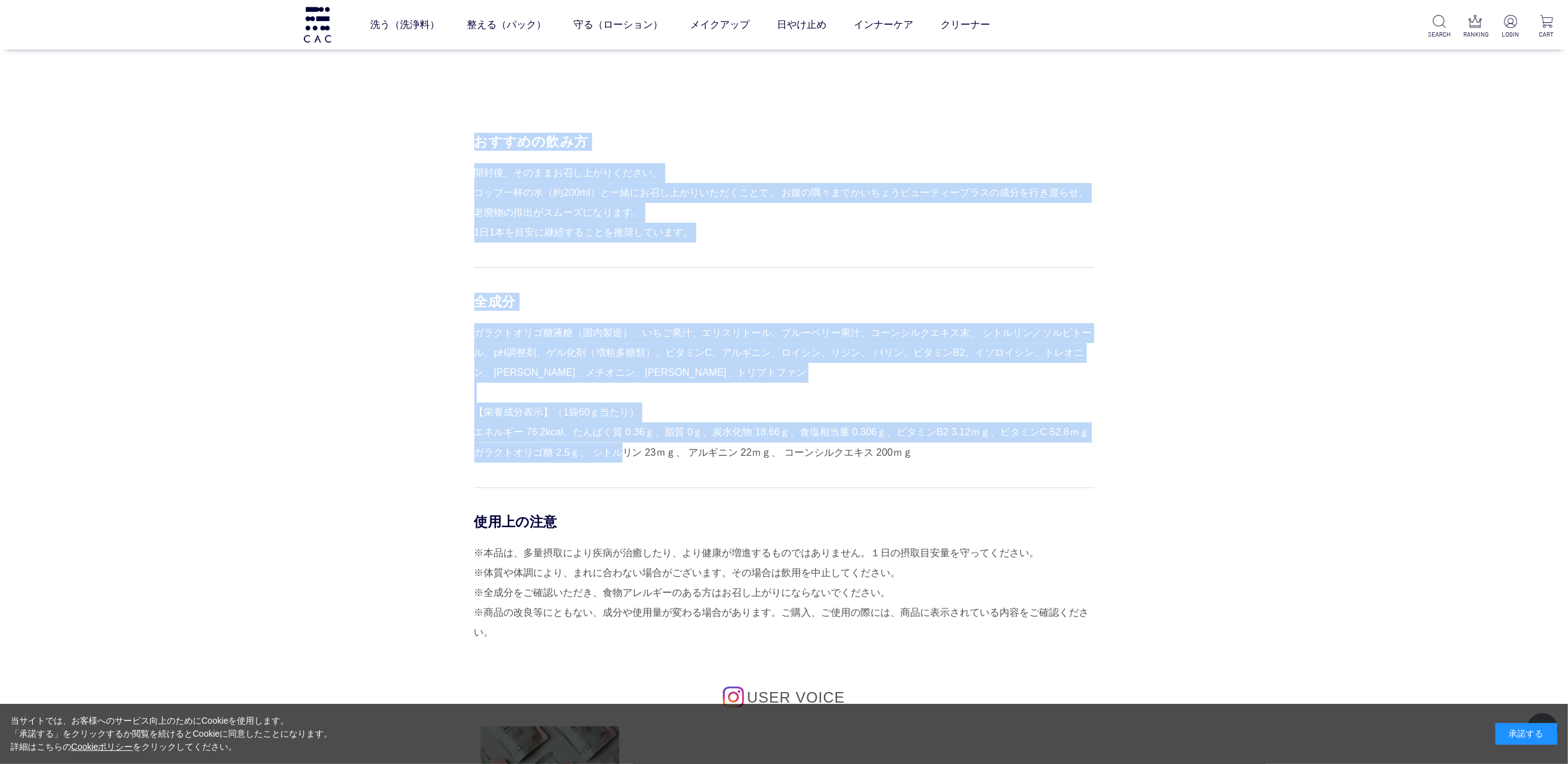
drag, startPoint x: 471, startPoint y: 411, endPoint x: 597, endPoint y: 444, distance: 130.2
click at [603, 445] on div "おすすめの飲み方 開封後、そのままお召し上がりください。 コップ一杯の水（約200ml）と一緒にお召し上がりいただくことで、 お腹の隅々までかいちょうビューテ…" at bounding box center [784, 592] width 620 height 919
click at [484, 427] on div "ガラクトオリゴ糖液糖（国内製造）、いちご果汁、エリスリトール、ブルーベリー果汁、コーンシルクエキス末、 シトルリン／ソルビトール、pH調整剤、ゲル化剤（増粘多…" at bounding box center [784, 392] width 620 height 140
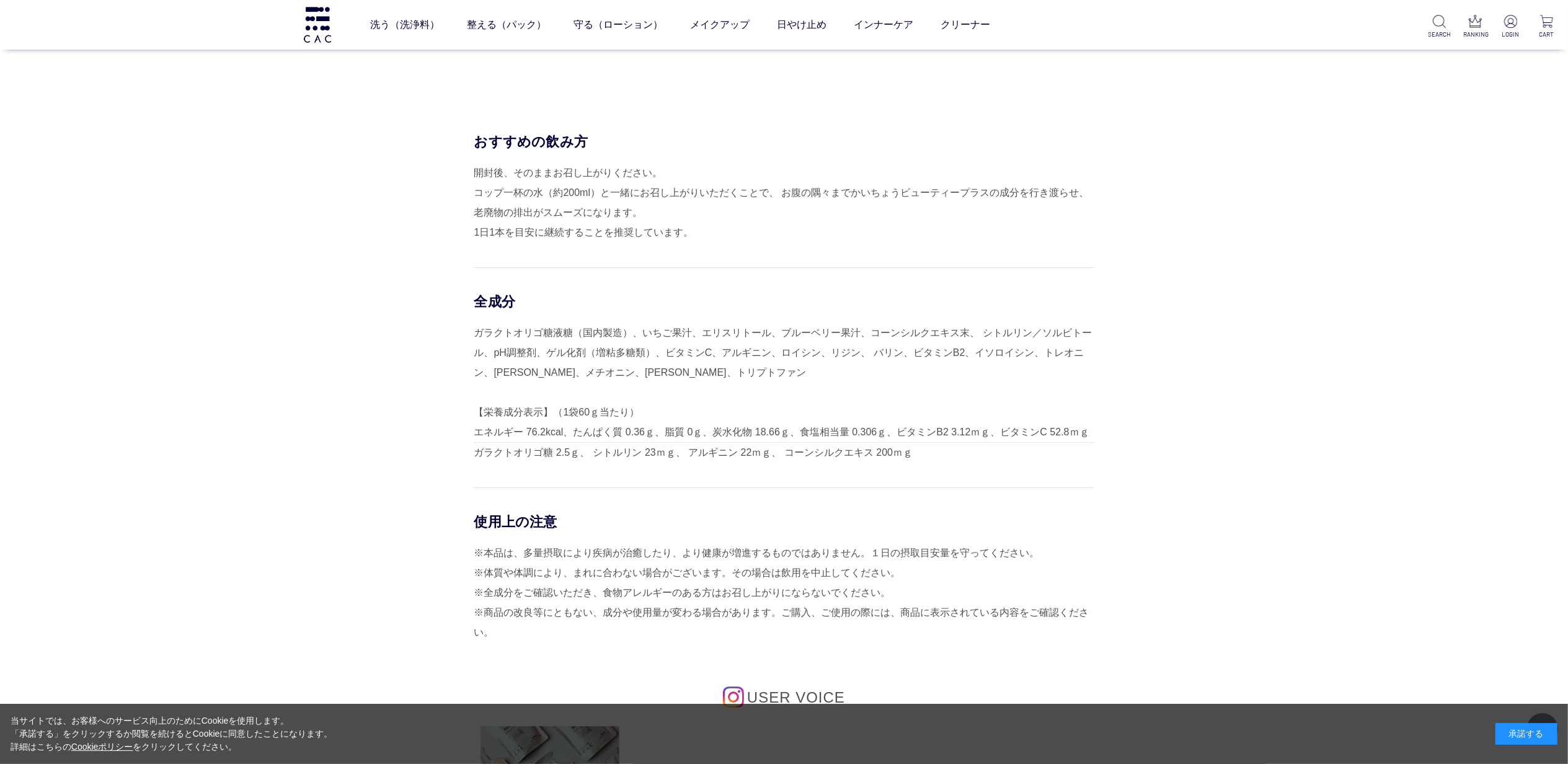
drag, startPoint x: 476, startPoint y: 414, endPoint x: 917, endPoint y: 454, distance: 442.8
click at [917, 454] on div "ガラクトオリゴ糖液糖（国内製造）、いちご果汁、エリスリトール、ブルーベリー果汁、コーンシルクエキス末、 シトルリン／ソルビトール、pH調整剤、ゲル化剤（増粘多…" at bounding box center [784, 392] width 620 height 140
copy div "【栄養成分表示】（1袋60ｇ当たり） エネルギー 76.2kcal、たんぱく質 0.36ｇ、脂質 0ｇ、炭水化物 18.66ｇ、食塩相当量 0.306ｇ、ビタ…"
